Goal: Information Seeking & Learning: Learn about a topic

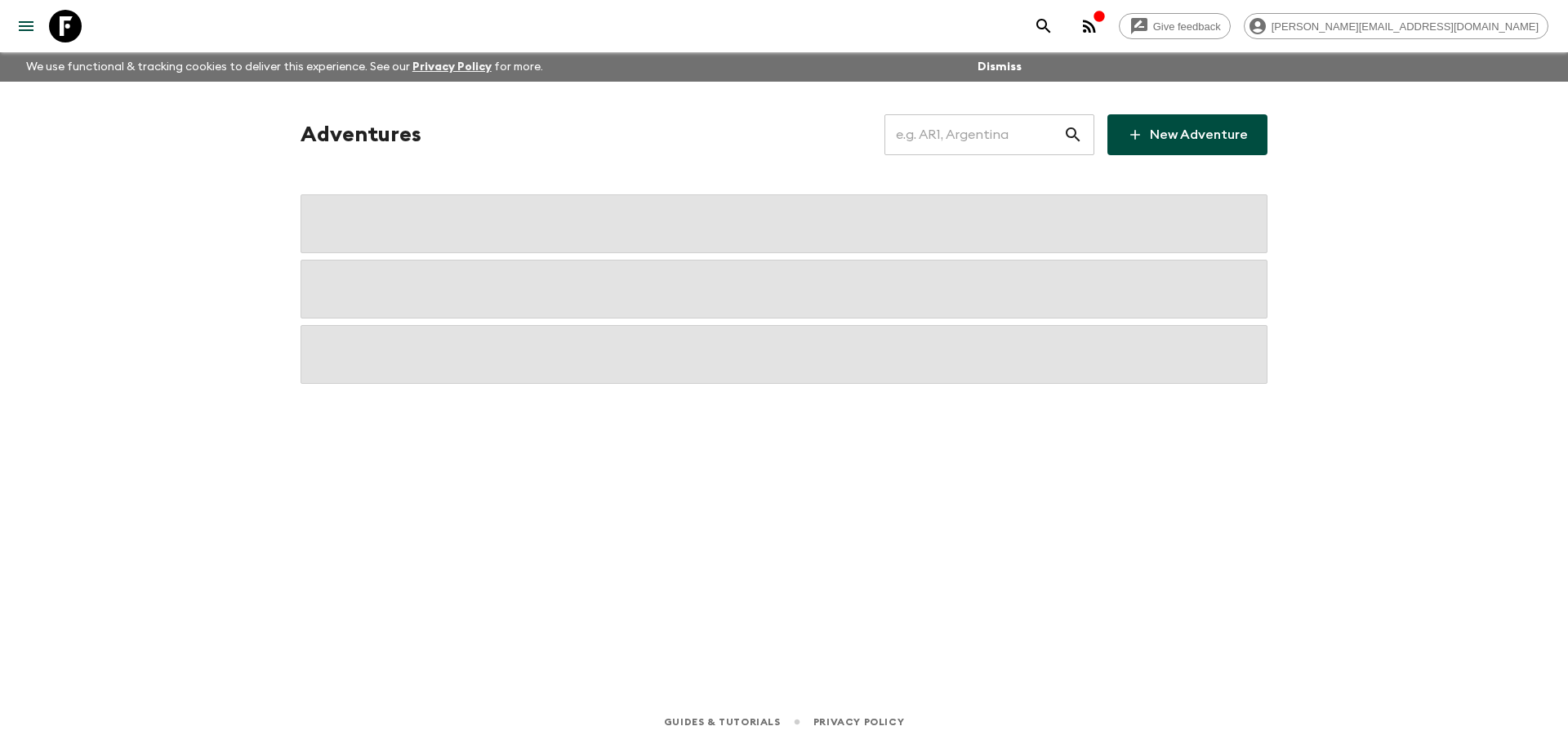
click at [970, 137] on input "text" at bounding box center [974, 134] width 179 height 45
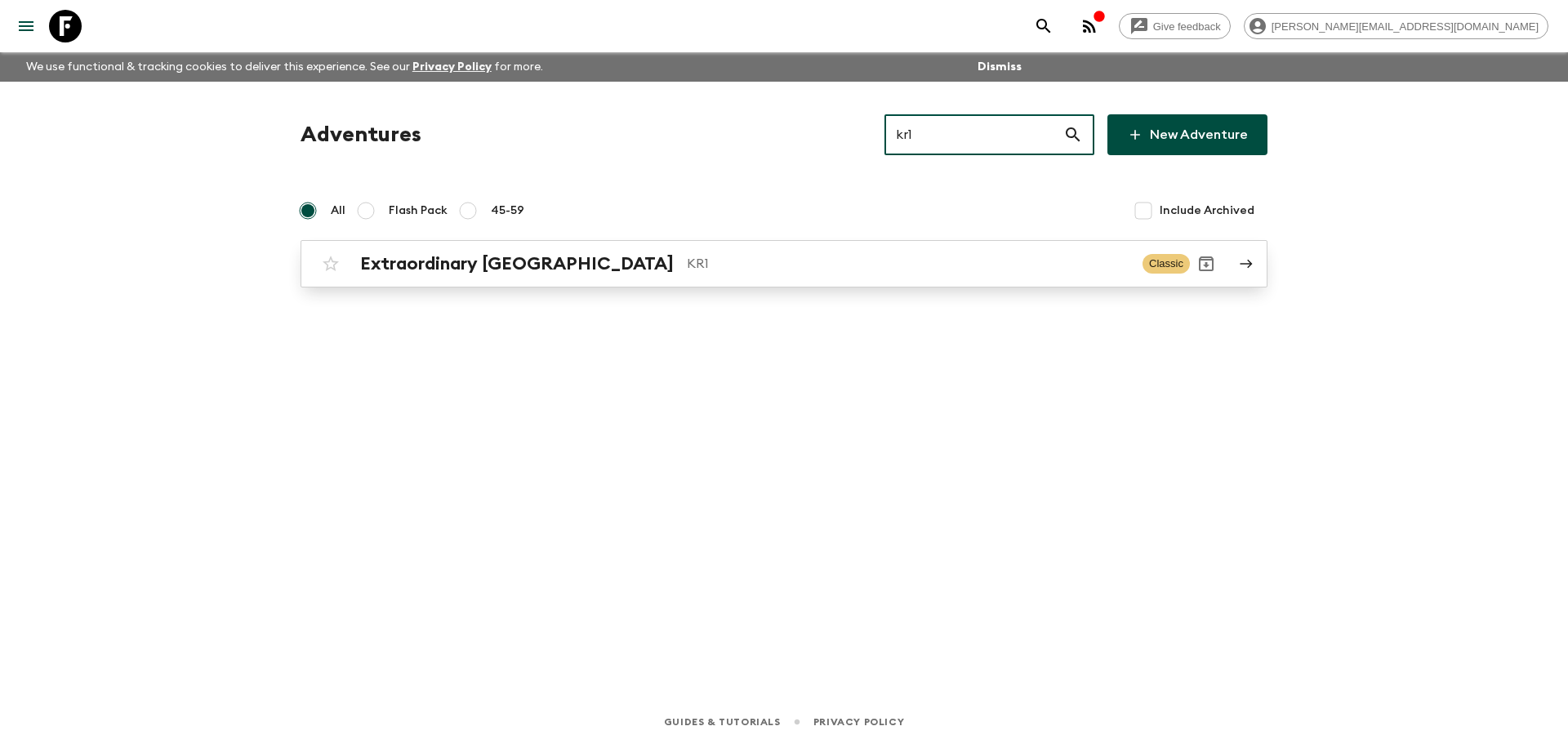
type input "kr1"
click at [796, 250] on div "Extraordinary [GEOGRAPHIC_DATA] KR1 Classic" at bounding box center [751, 264] width 876 height 33
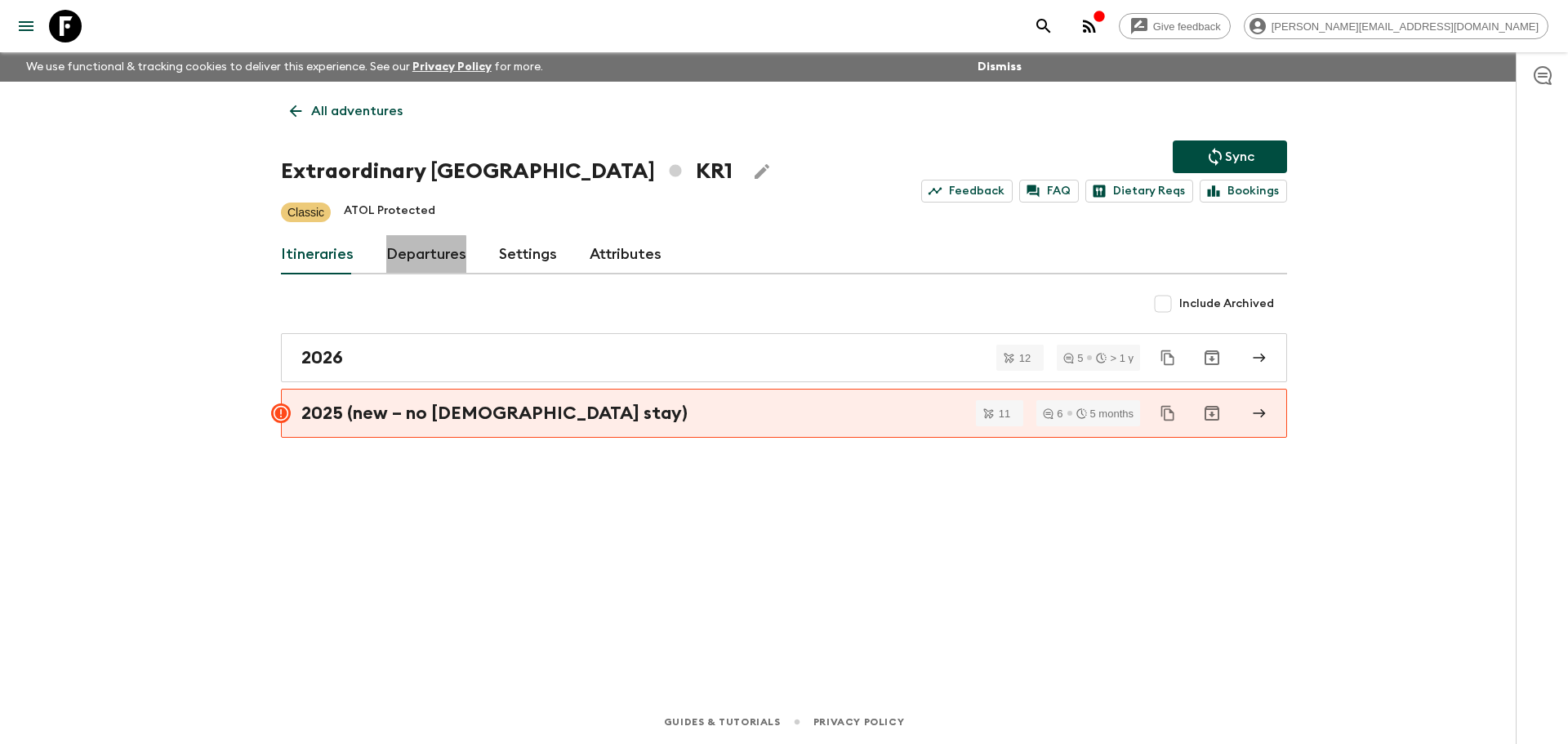
click at [397, 255] on link "Departures" at bounding box center [426, 254] width 80 height 39
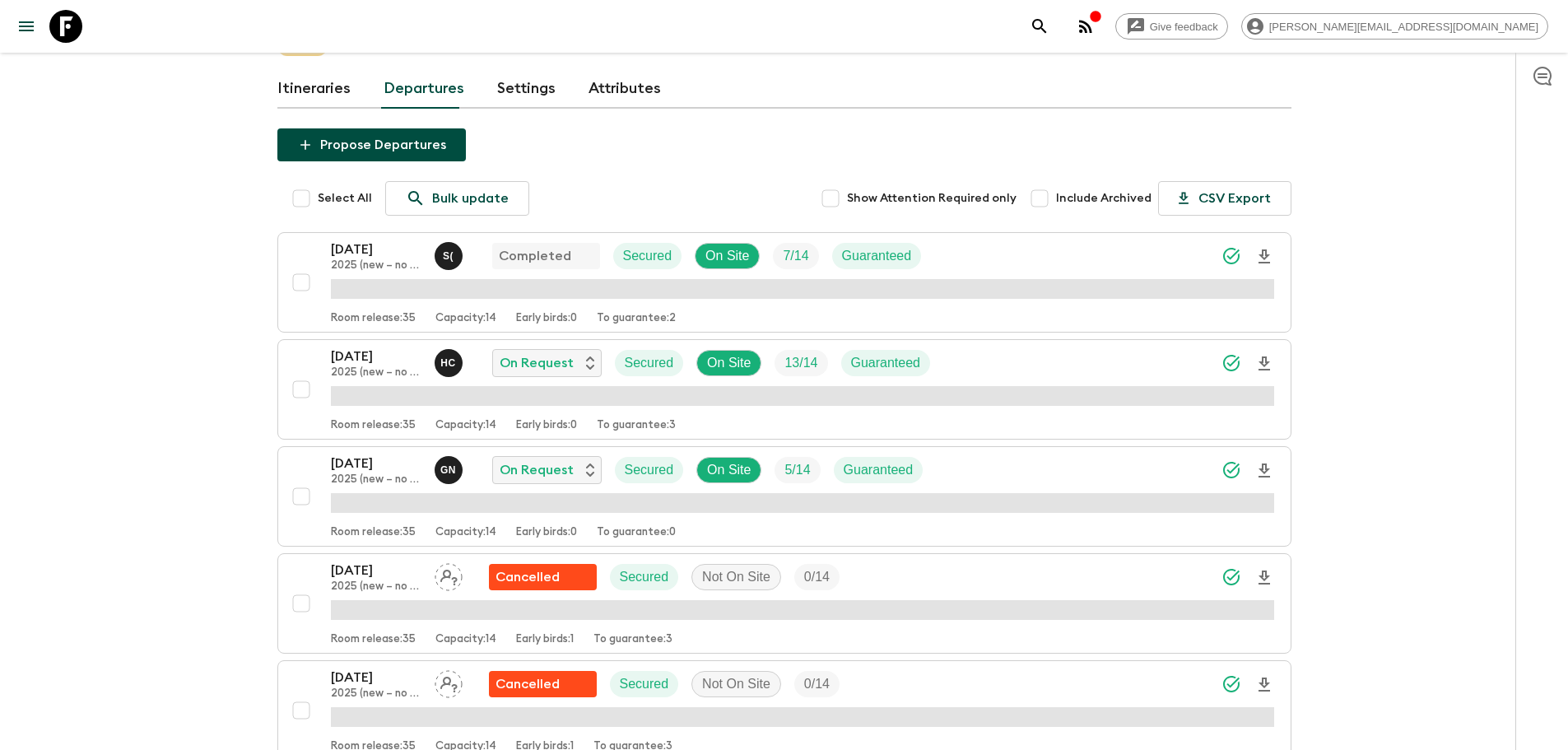
scroll to position [171, 0]
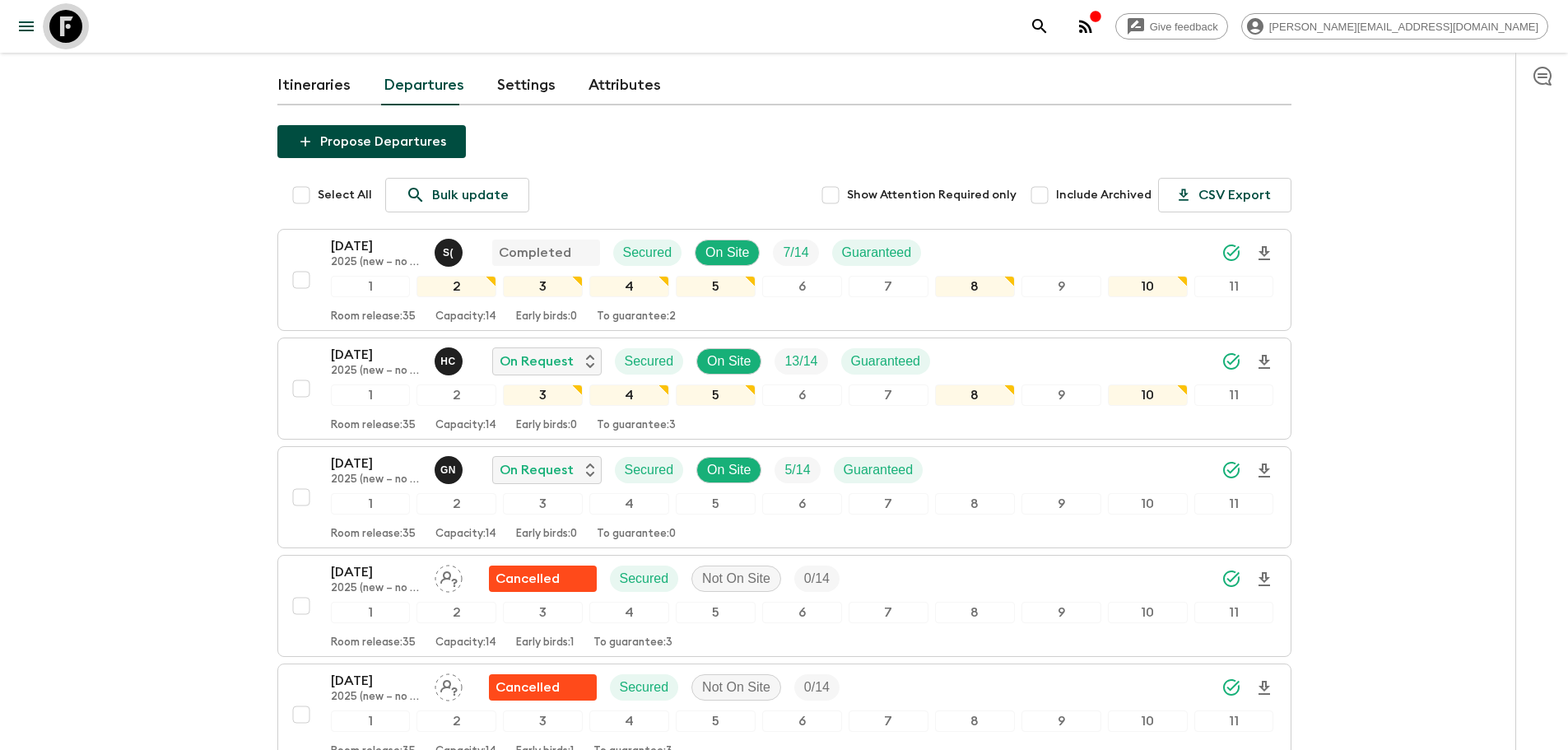
click at [45, 28] on link at bounding box center [66, 27] width 46 height 46
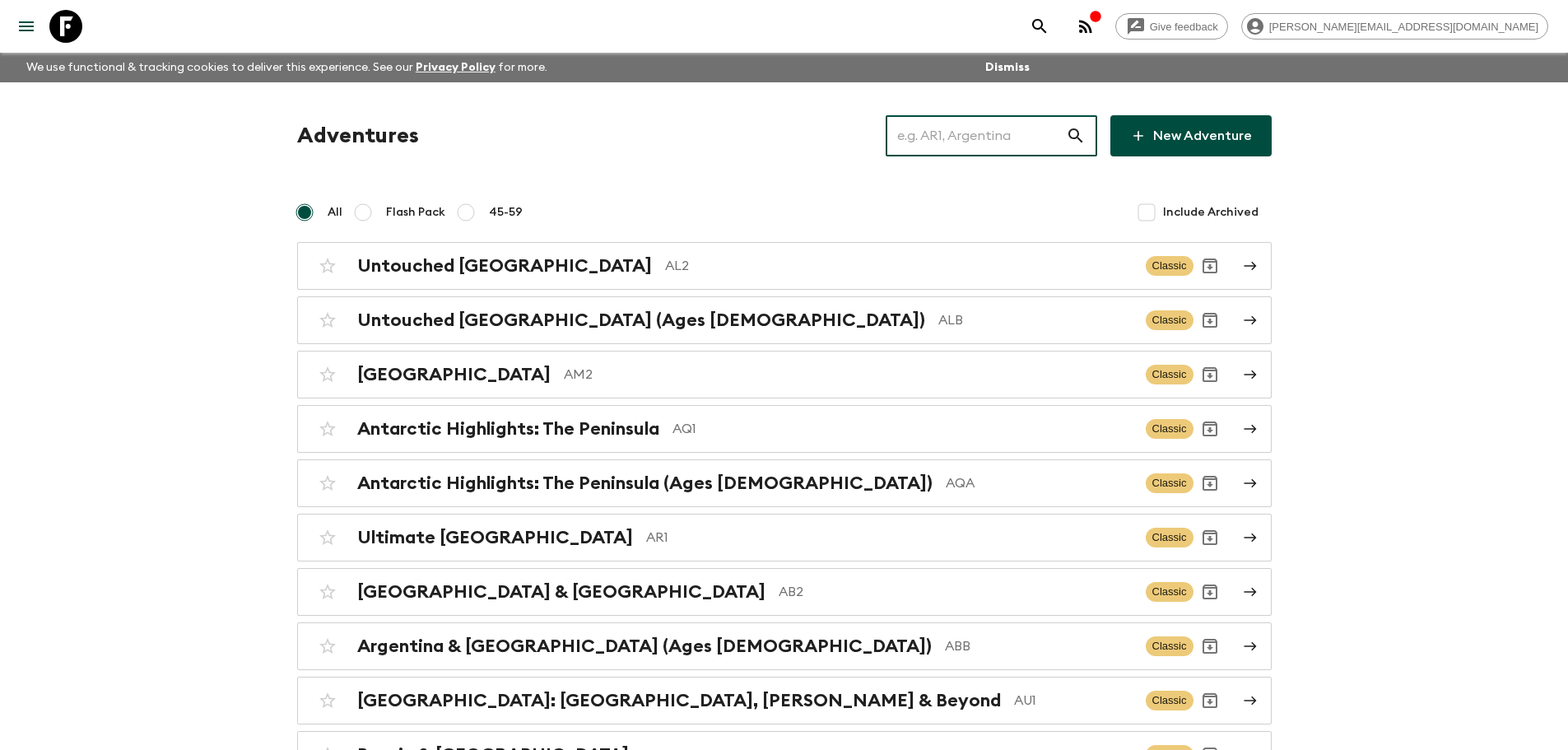
click at [943, 137] on input "text" at bounding box center [975, 135] width 180 height 46
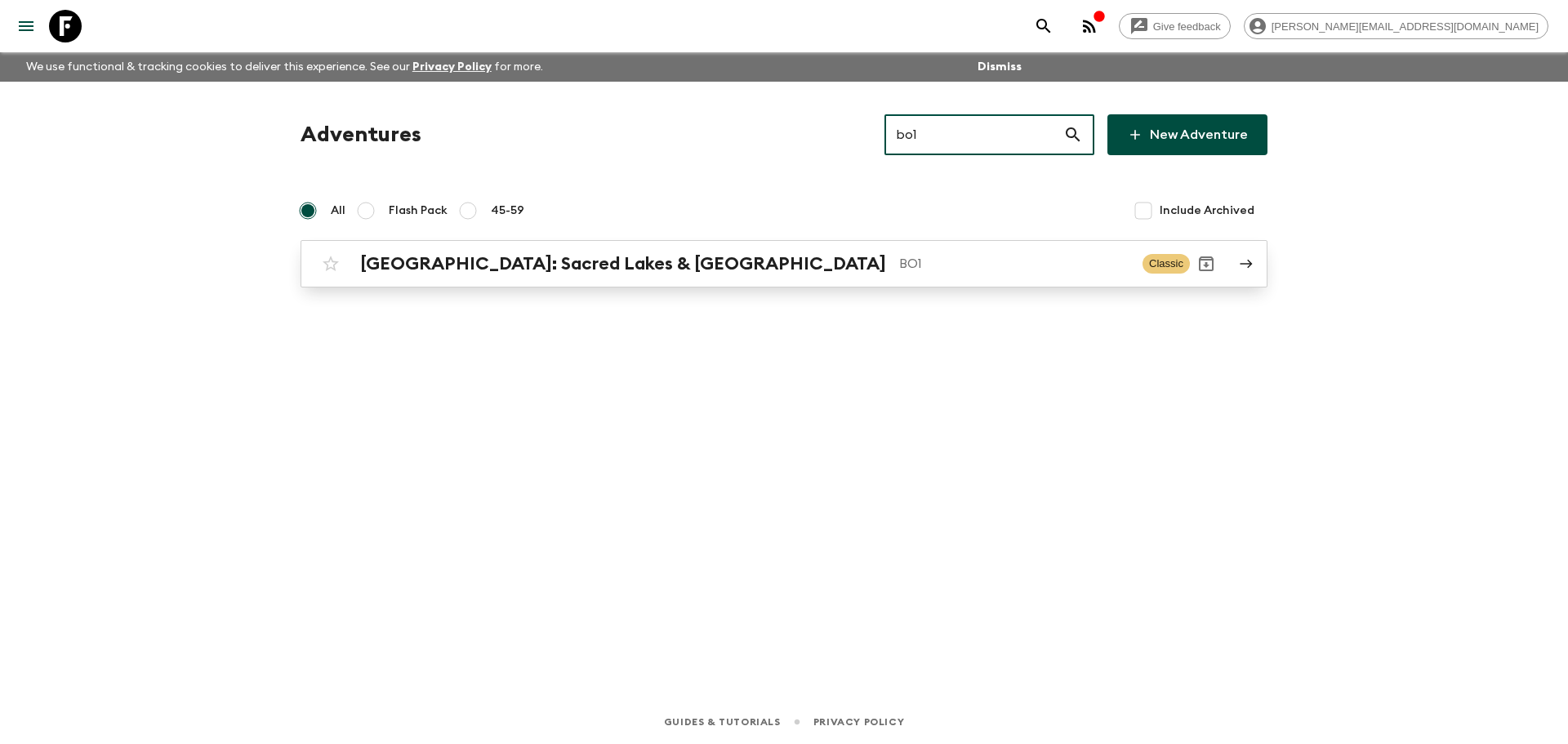
type input "bo1"
click at [899, 269] on p "BO1" at bounding box center [1014, 264] width 230 height 20
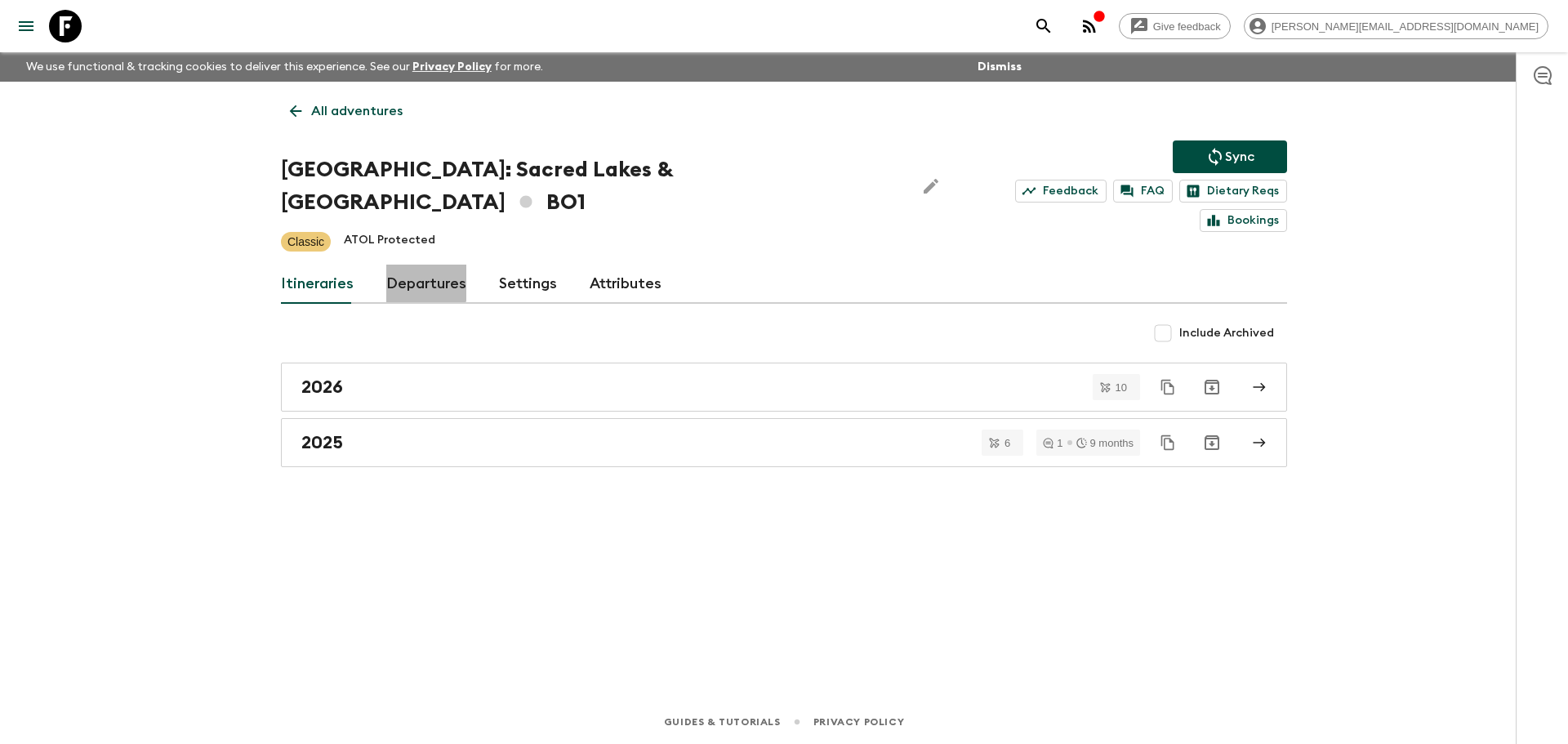
click at [420, 265] on link "Departures" at bounding box center [426, 284] width 80 height 39
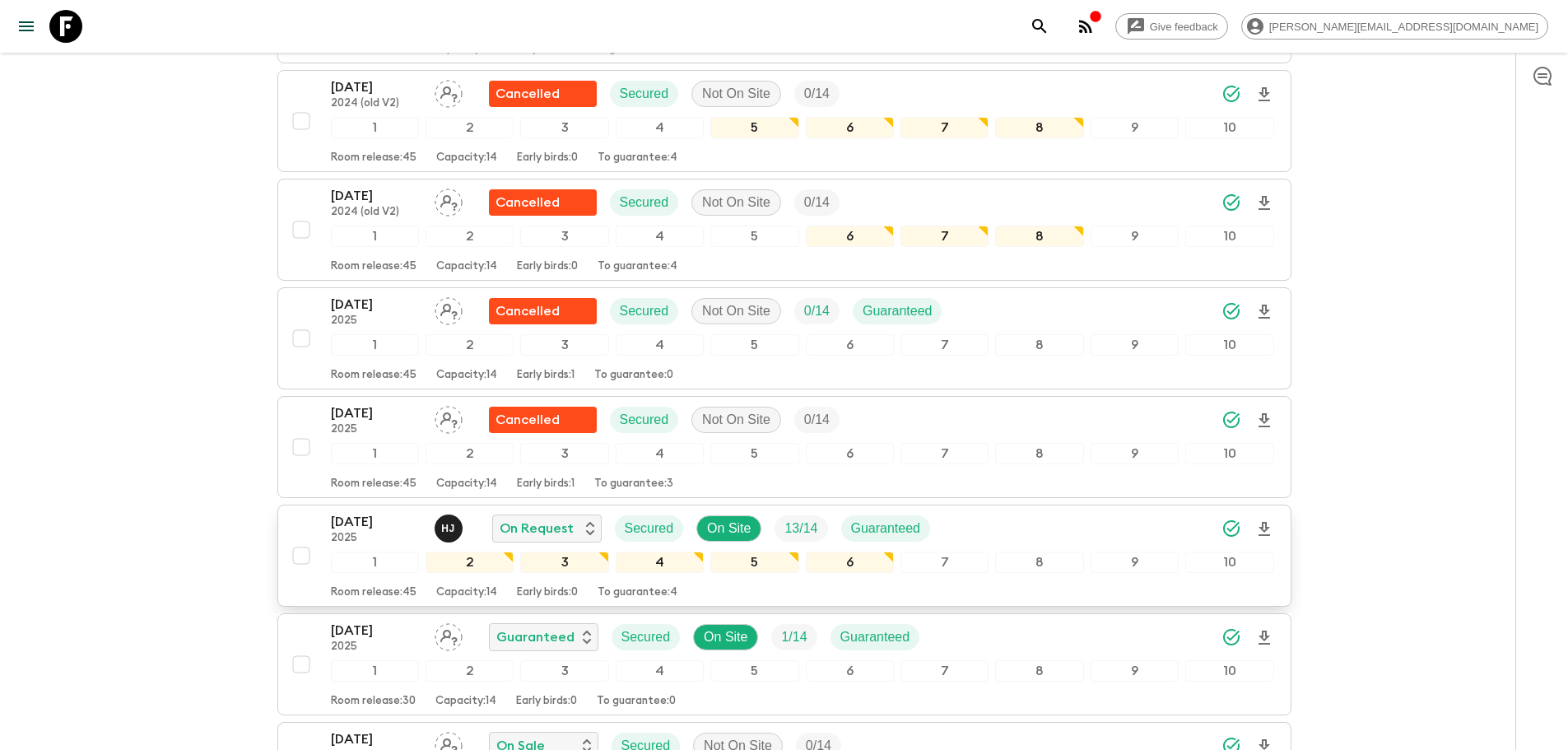
scroll to position [691, 0]
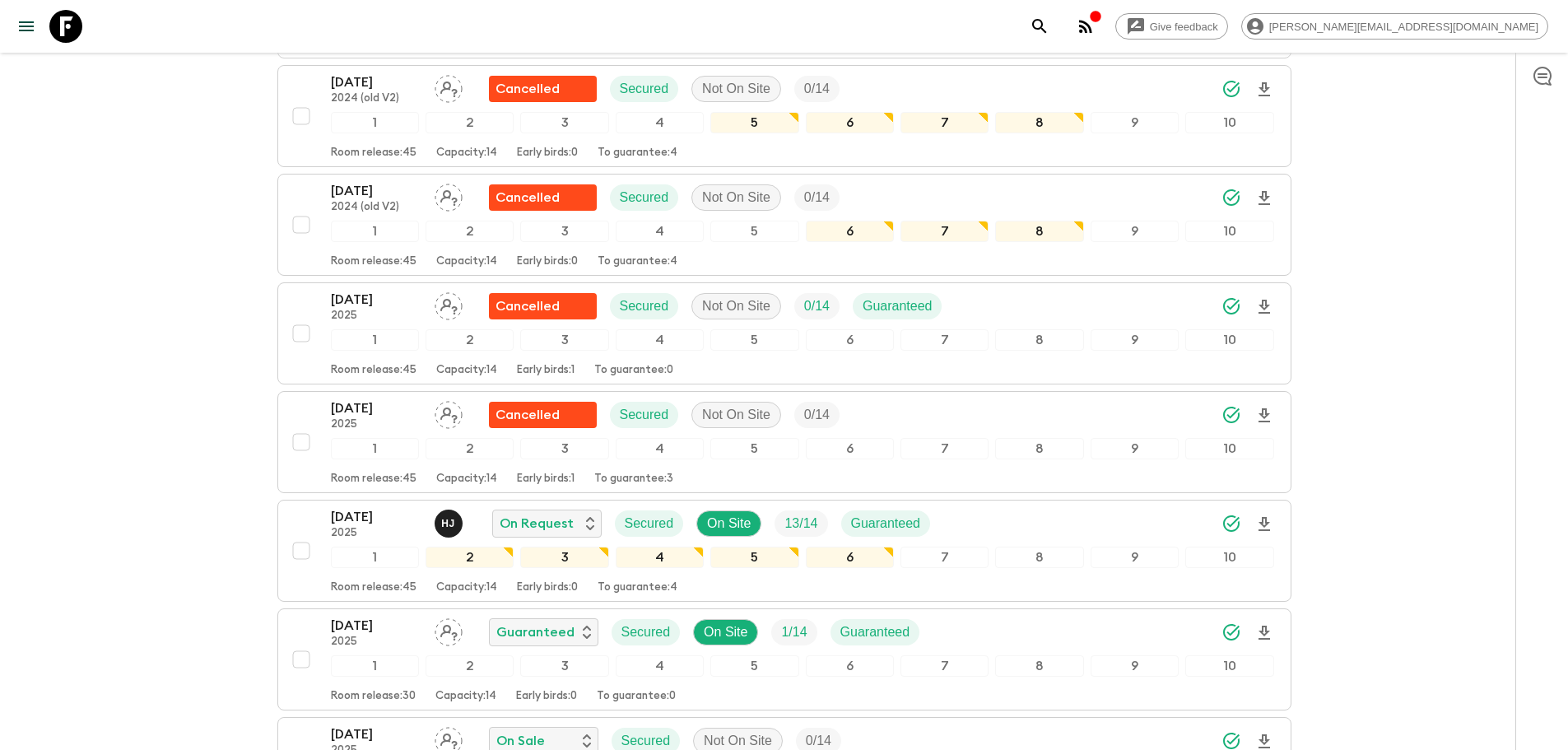
drag, startPoint x: 56, startPoint y: 24, endPoint x: 105, endPoint y: 24, distance: 49.0
click at [56, 24] on icon at bounding box center [66, 27] width 33 height 33
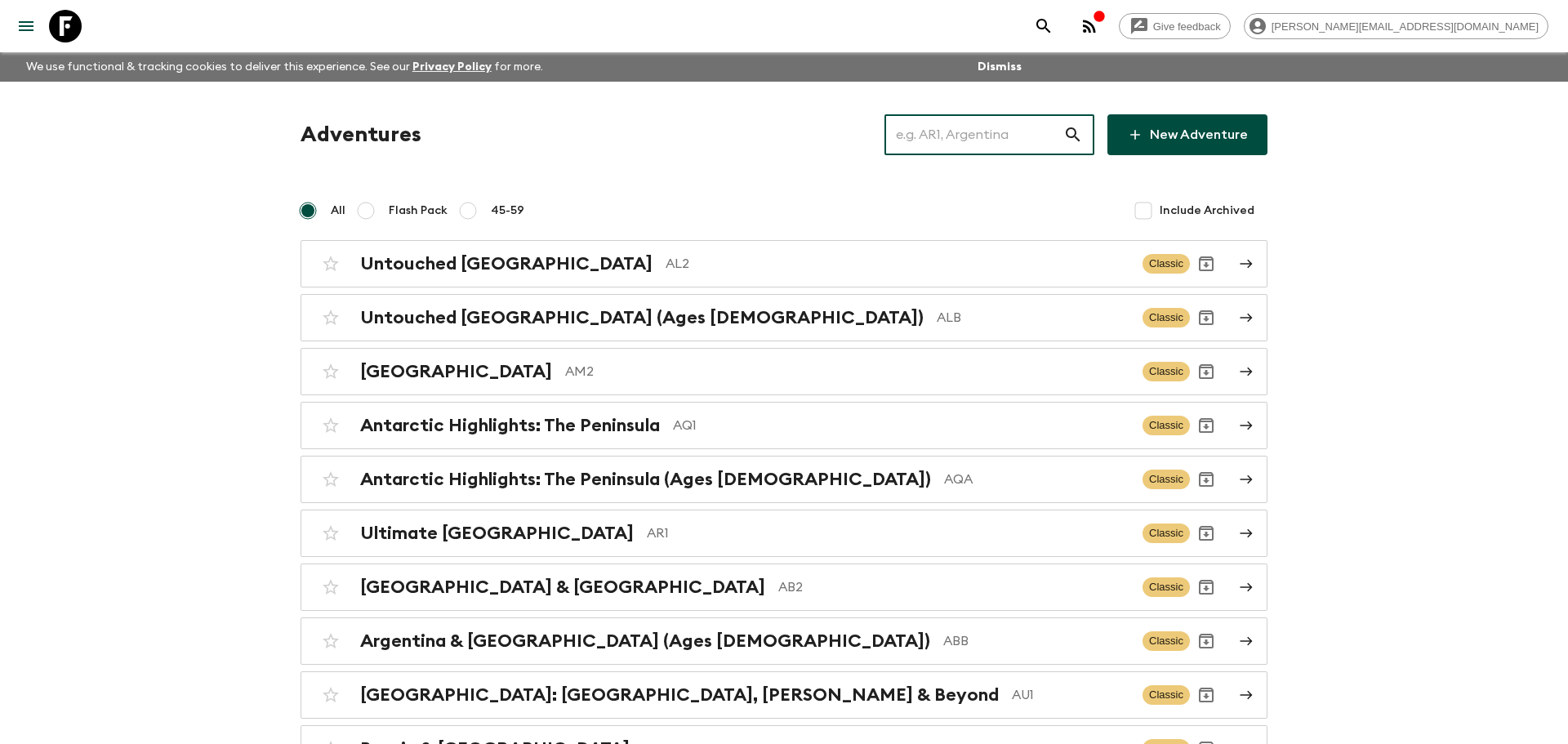
click at [998, 134] on input "text" at bounding box center [974, 134] width 179 height 45
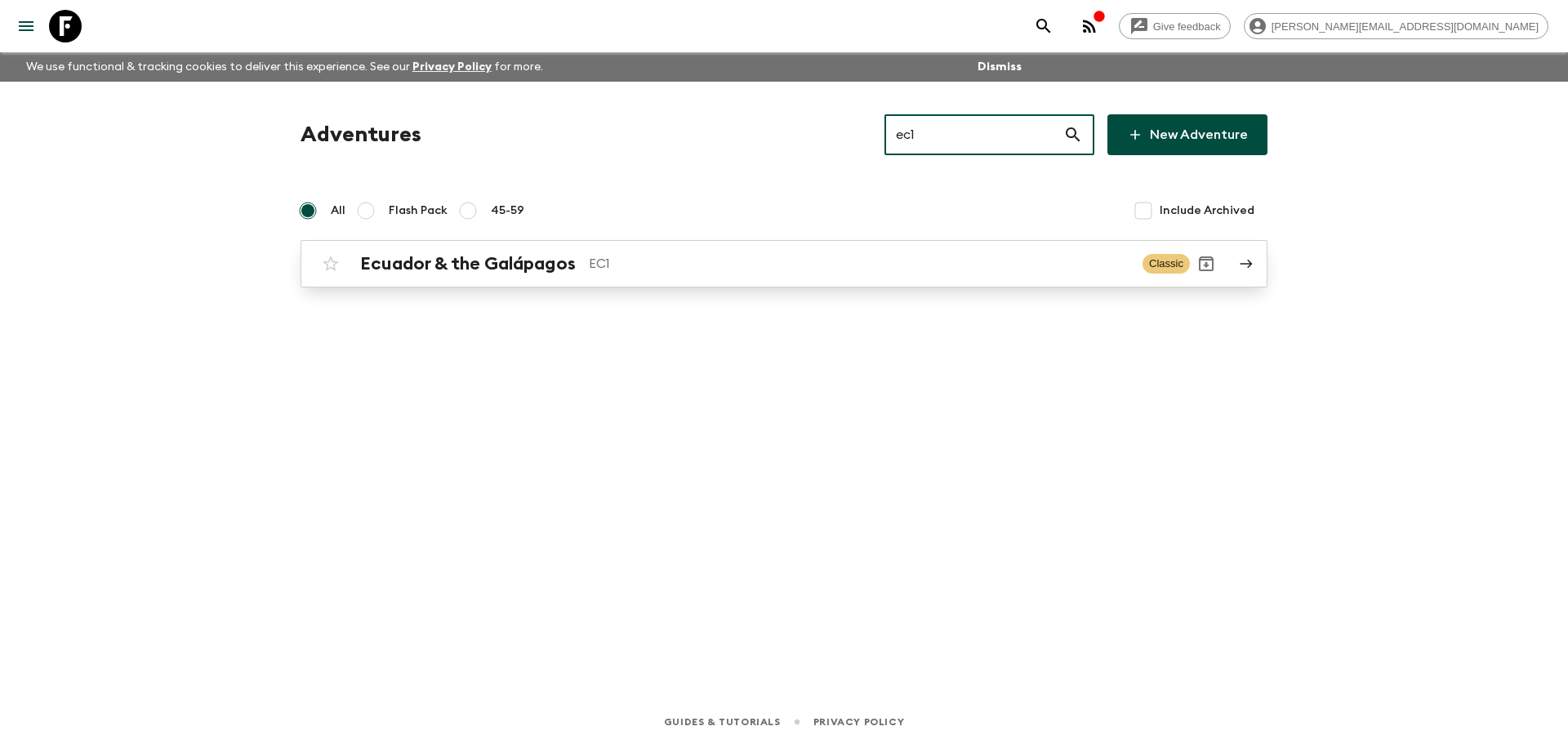
type input "ec1"
click at [739, 278] on div "Ecuador & the Galápagos EC1 Classic" at bounding box center [751, 264] width 876 height 33
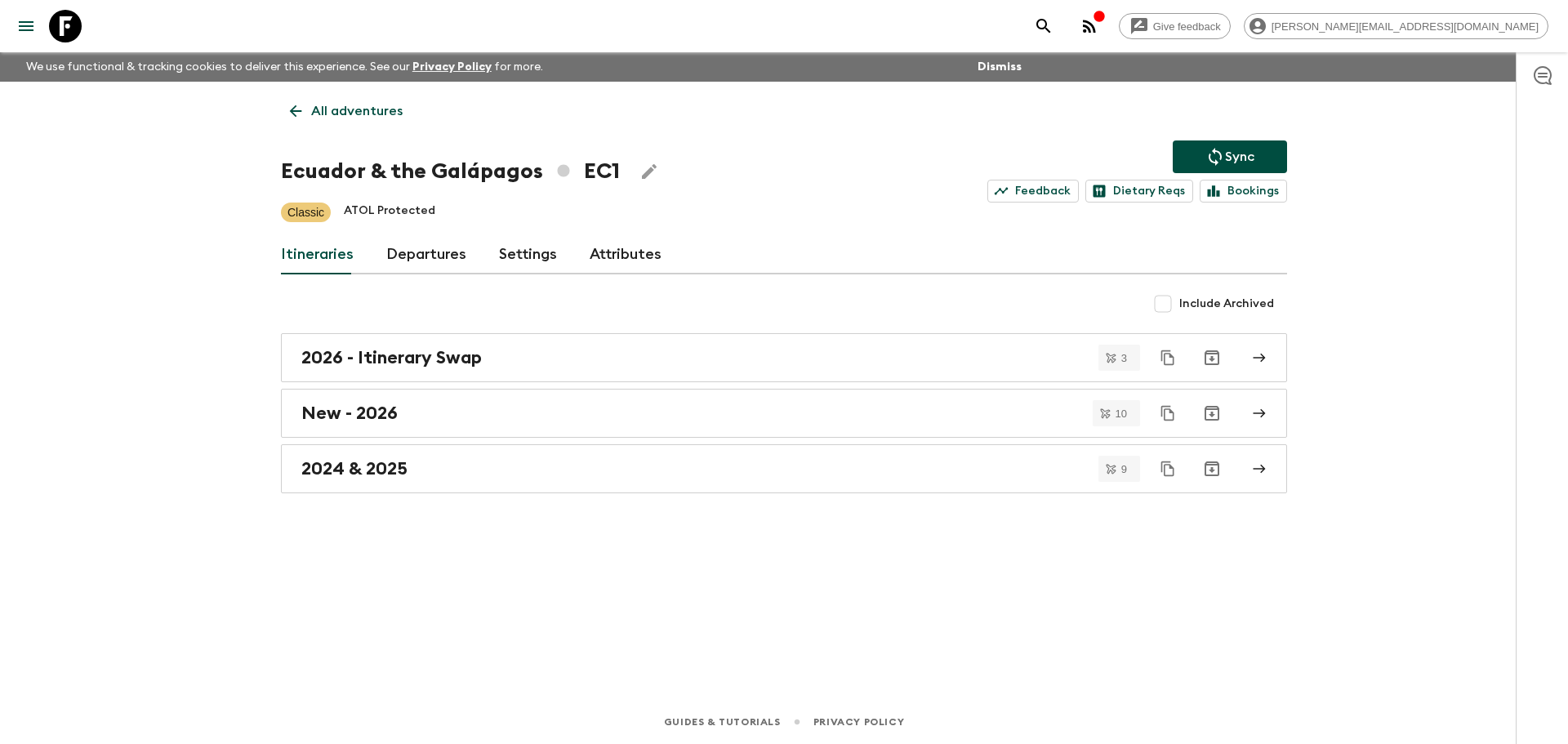
click at [428, 251] on link "Departures" at bounding box center [426, 254] width 80 height 39
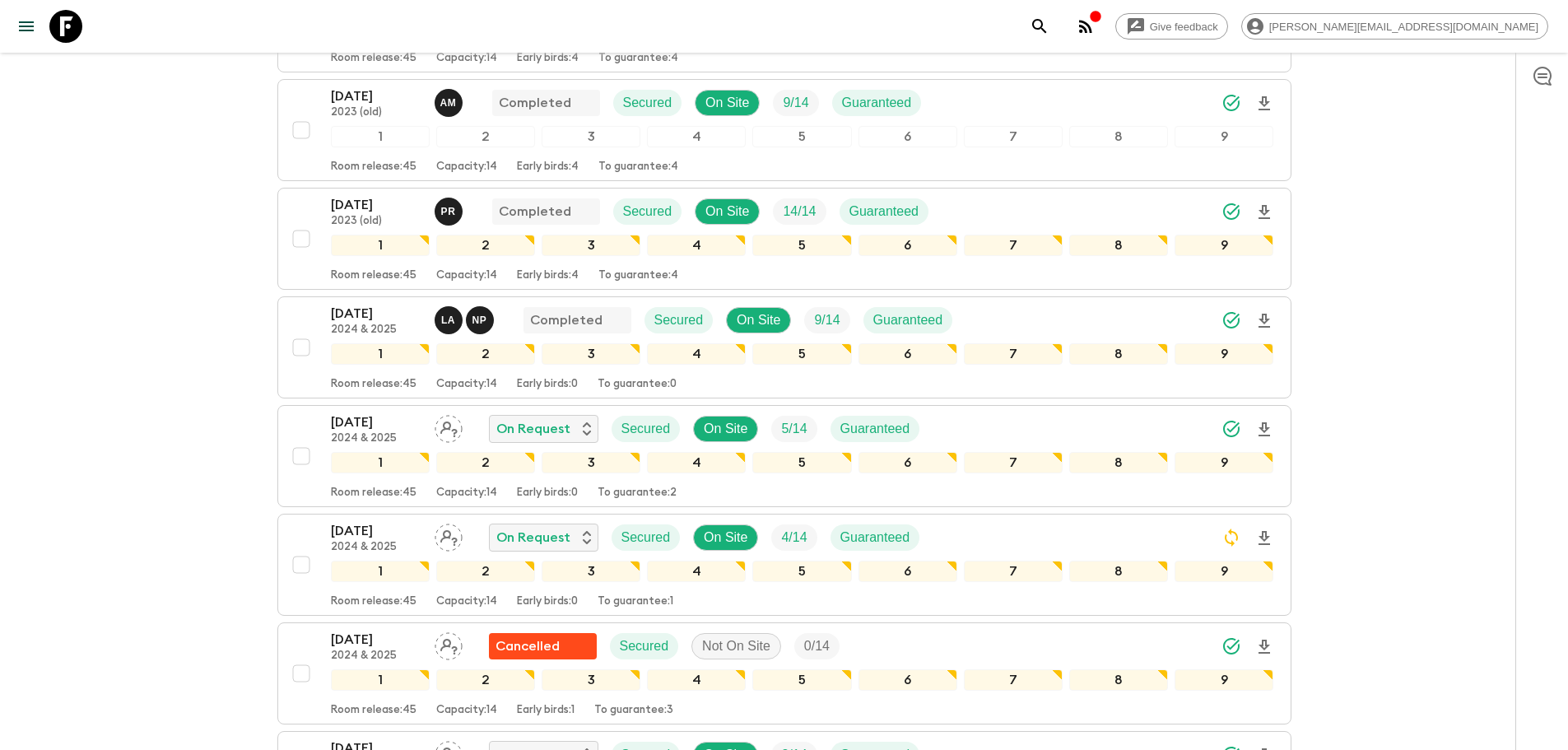
scroll to position [780, 0]
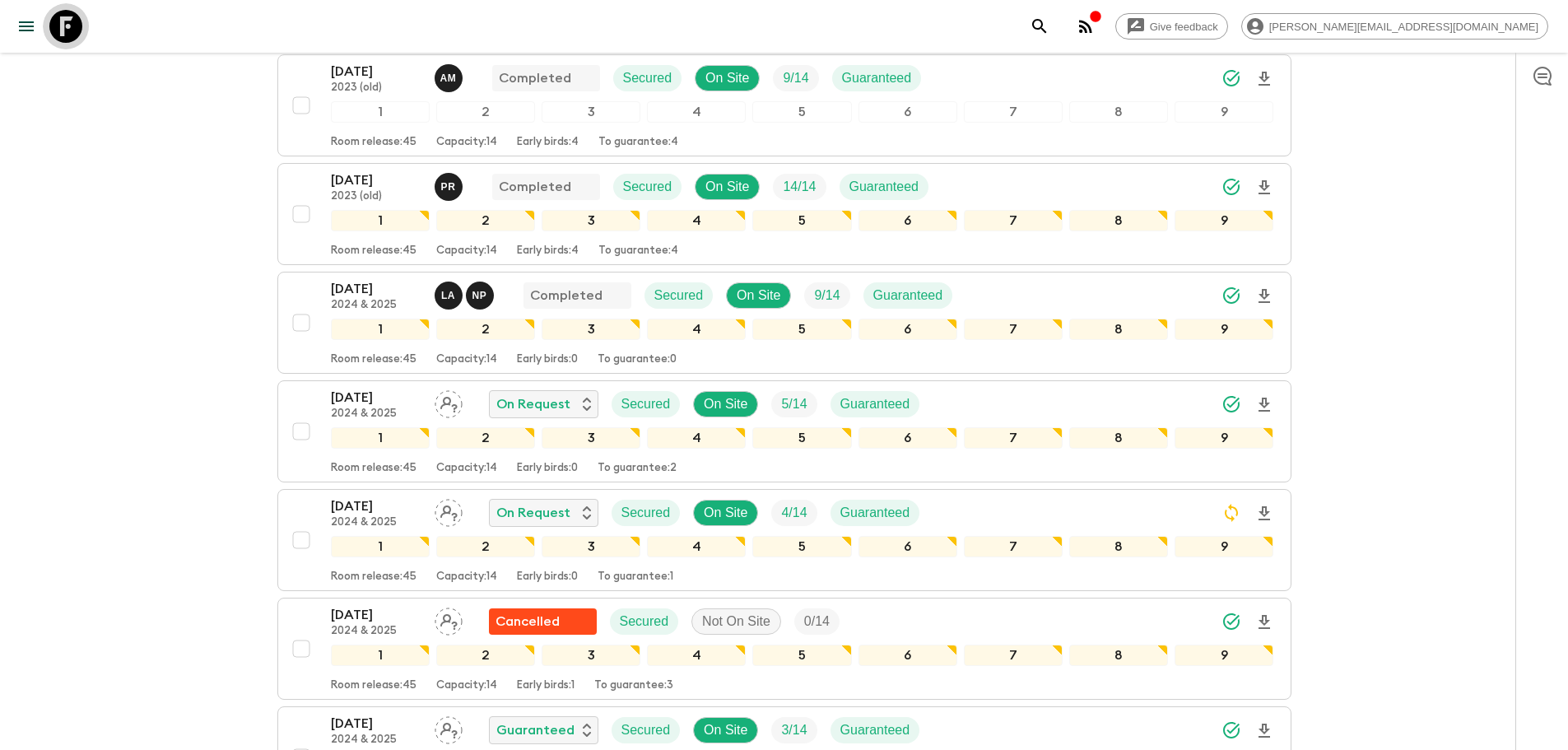
drag, startPoint x: 55, startPoint y: 21, endPoint x: 145, endPoint y: 37, distance: 91.4
click at [56, 21] on icon at bounding box center [66, 27] width 33 height 33
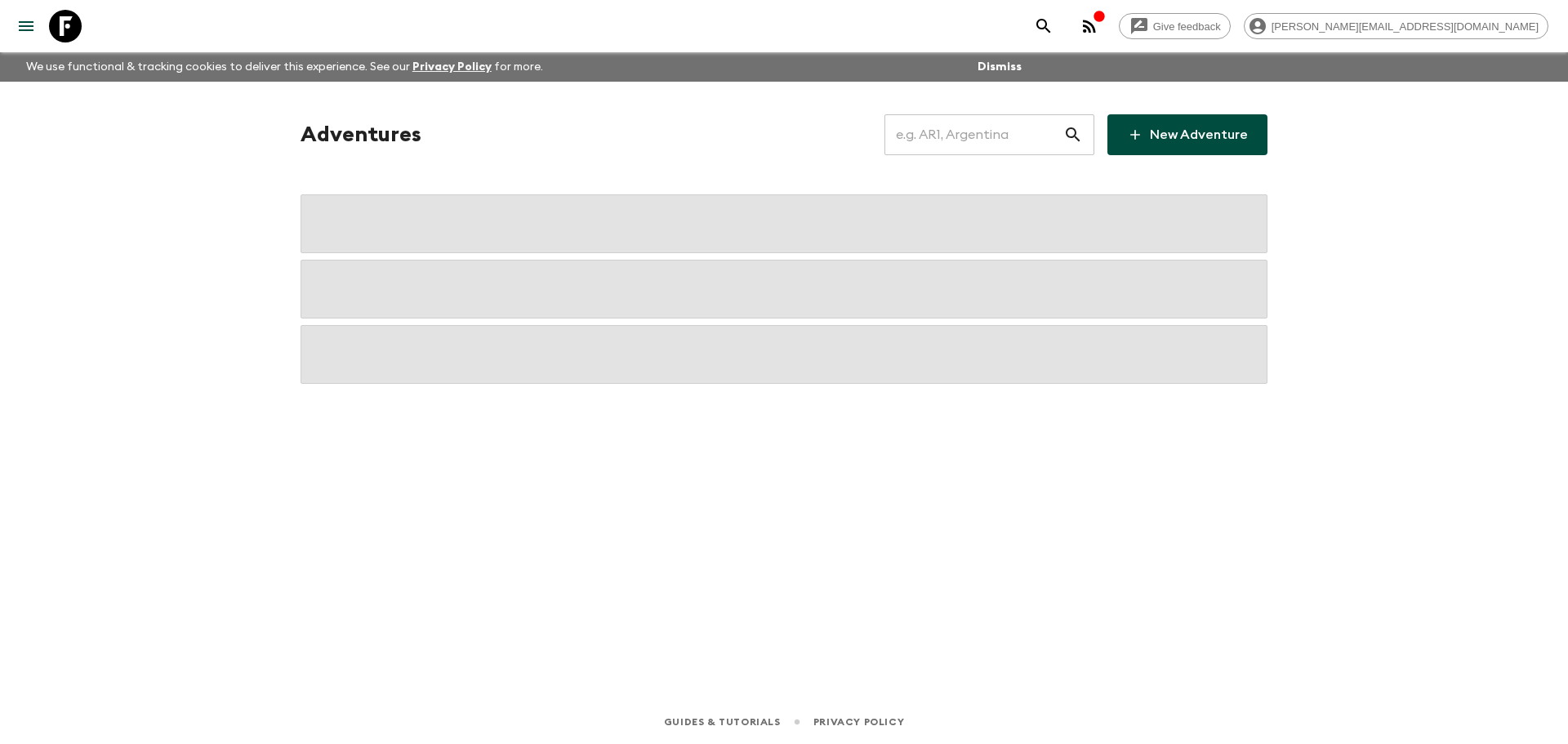
click at [992, 135] on input "text" at bounding box center [974, 134] width 179 height 45
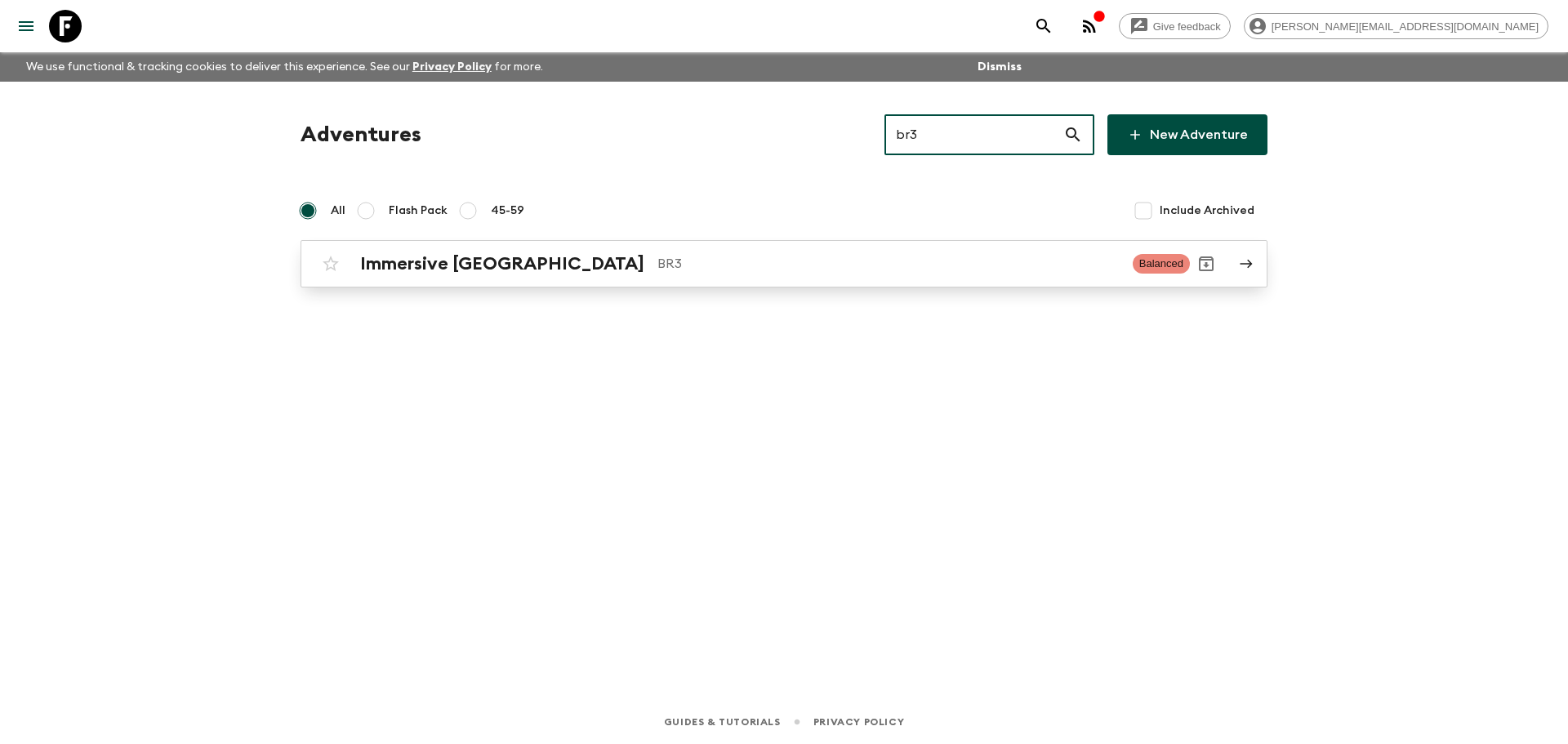
type input "br3"
click at [597, 275] on div "Immersive [GEOGRAPHIC_DATA] BR3 Balanced" at bounding box center [751, 264] width 876 height 33
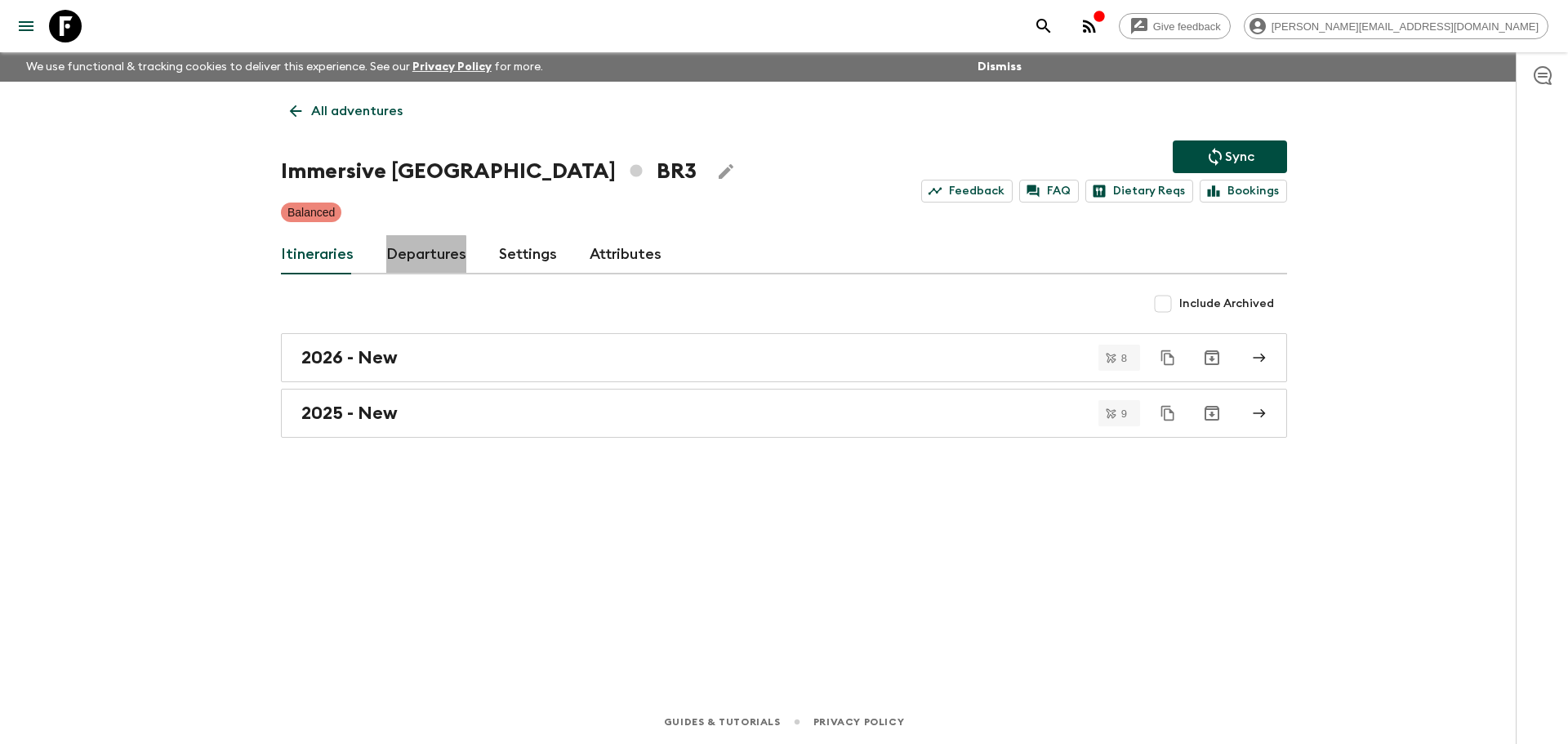
click at [407, 258] on link "Departures" at bounding box center [426, 254] width 80 height 39
